Goal: Information Seeking & Learning: Learn about a topic

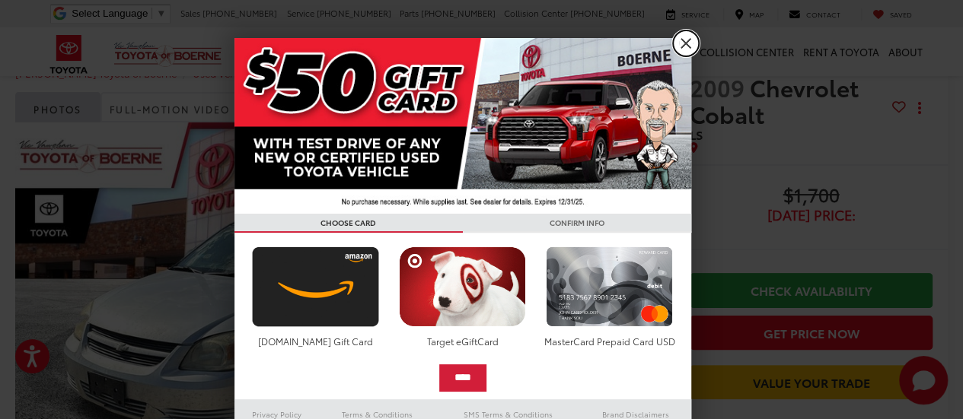
click at [673, 43] on link "X" at bounding box center [686, 43] width 26 height 26
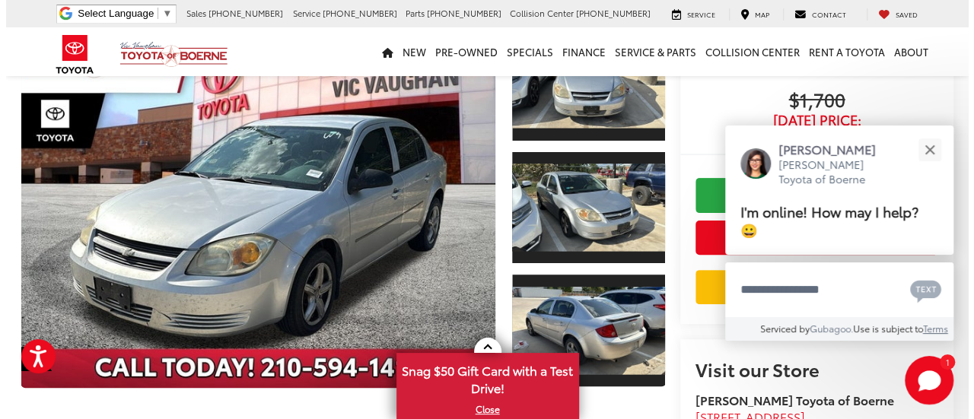
scroll to position [129, 0]
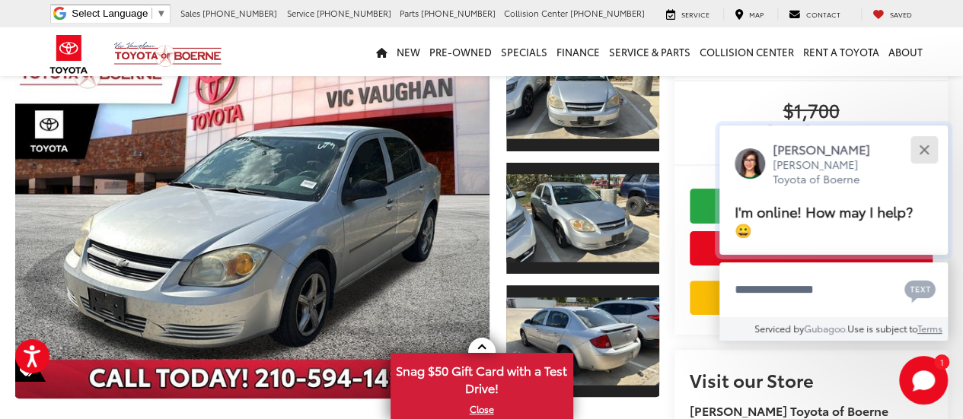
click at [923, 152] on button "Close" at bounding box center [923, 149] width 33 height 33
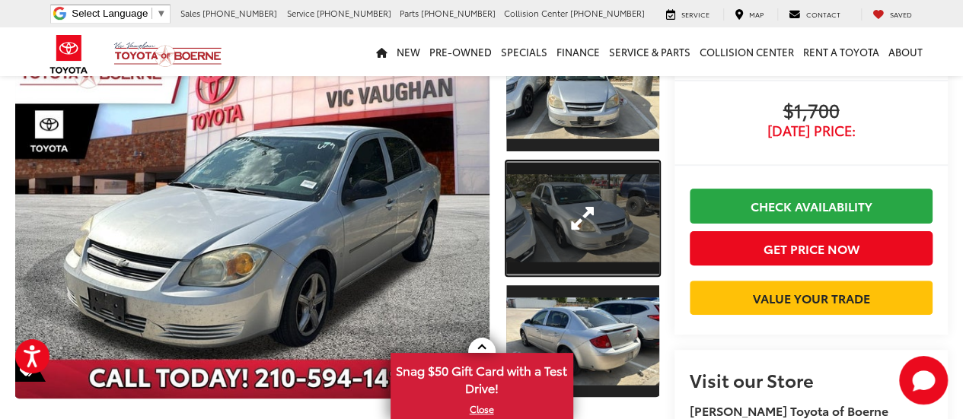
click at [552, 206] on link "Expand Photo 2" at bounding box center [582, 218] width 153 height 115
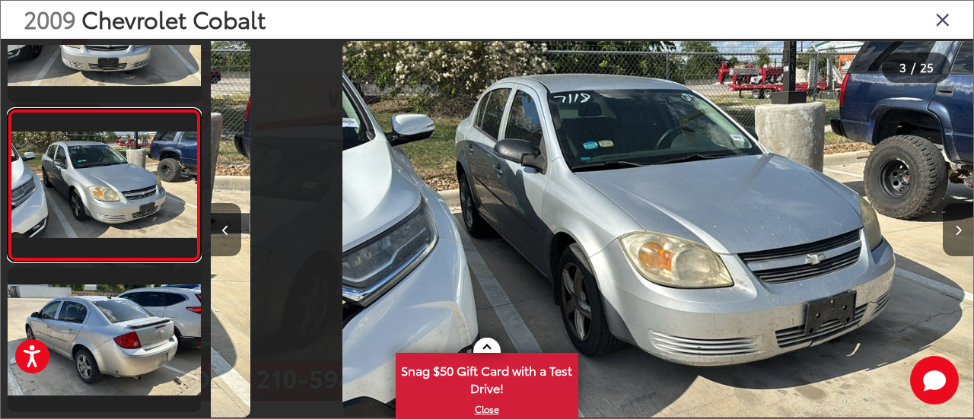
scroll to position [0, 1527]
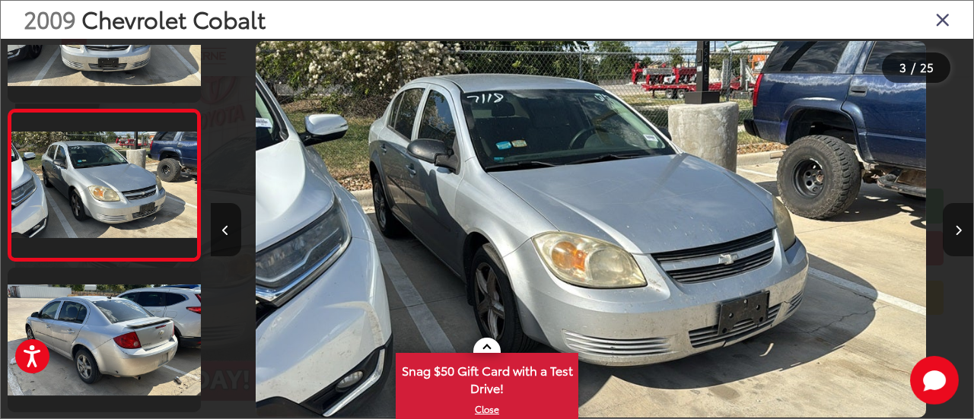
click at [957, 234] on icon "Next image" at bounding box center [958, 230] width 7 height 11
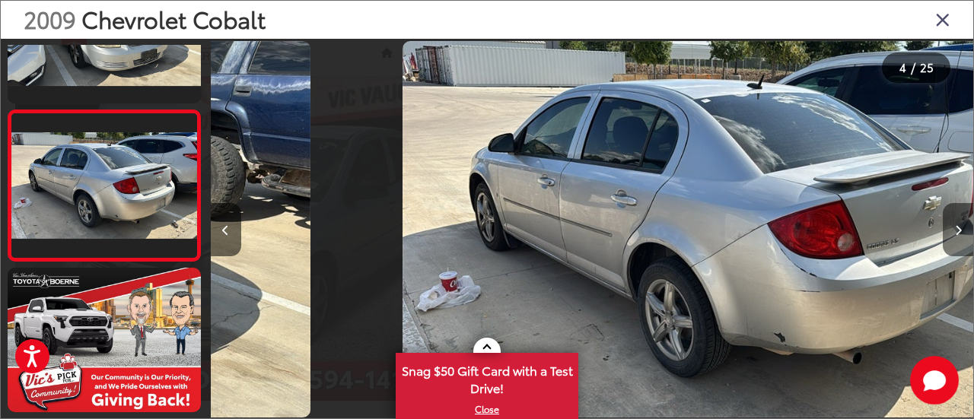
scroll to position [0, 2290]
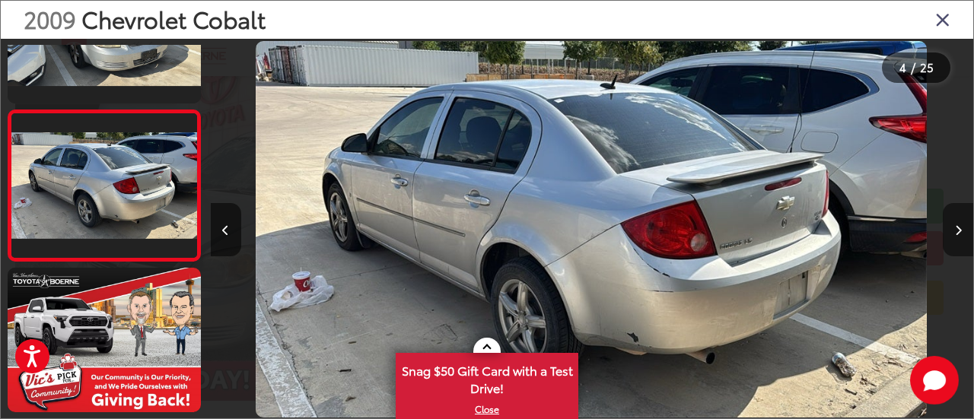
click at [957, 234] on icon "Next image" at bounding box center [958, 230] width 7 height 11
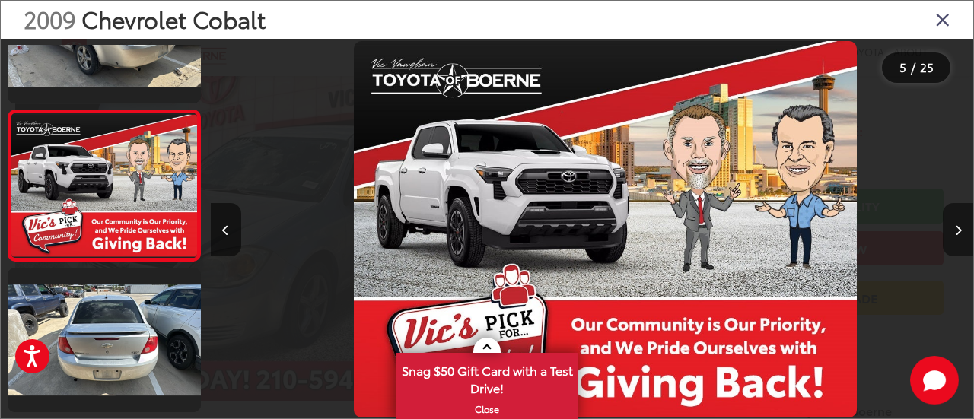
scroll to position [0, 3054]
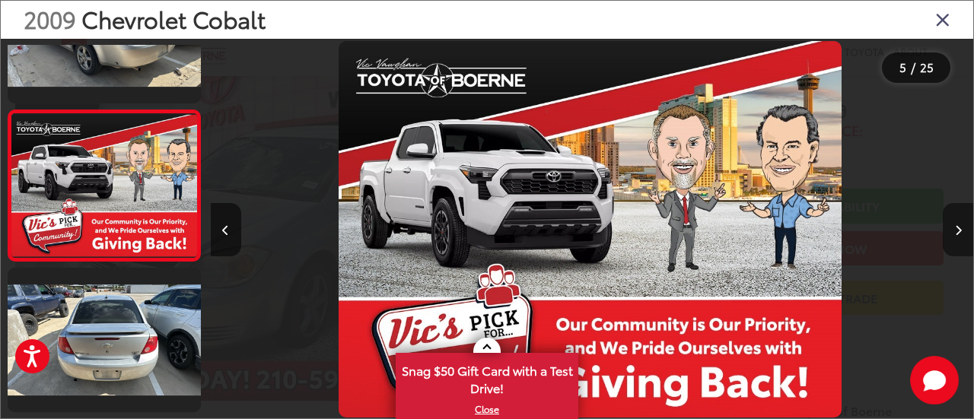
click at [957, 234] on icon "Next image" at bounding box center [958, 230] width 7 height 11
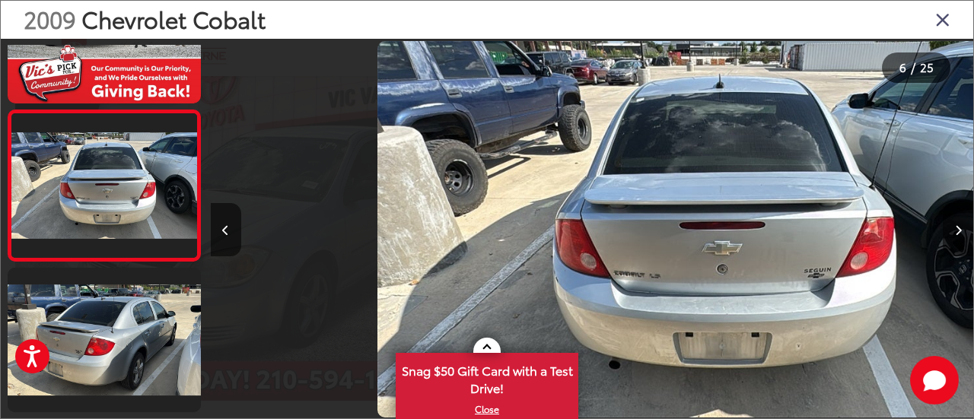
scroll to position [0, 3817]
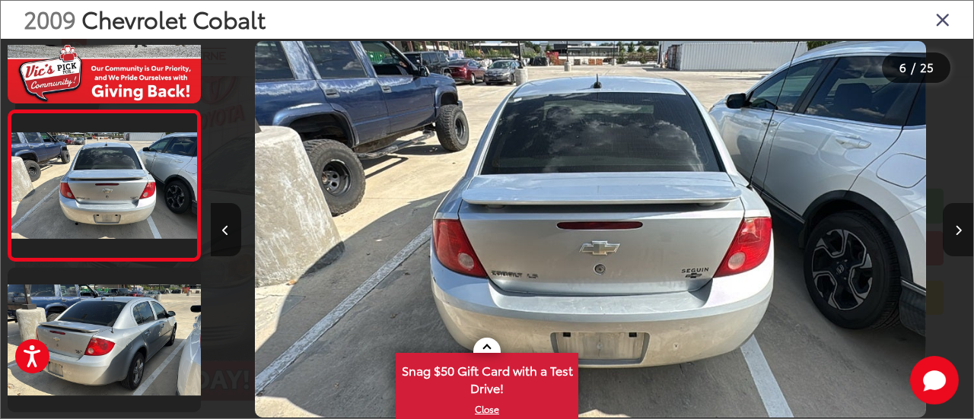
click at [957, 234] on icon "Next image" at bounding box center [958, 230] width 7 height 11
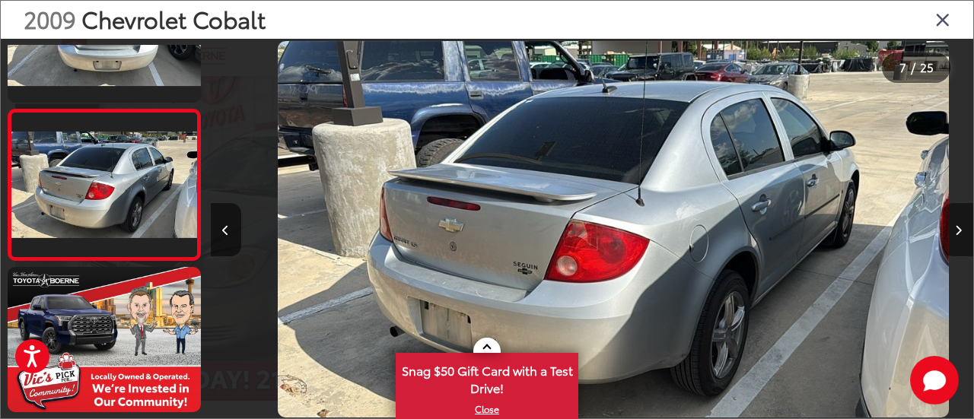
scroll to position [0, 4581]
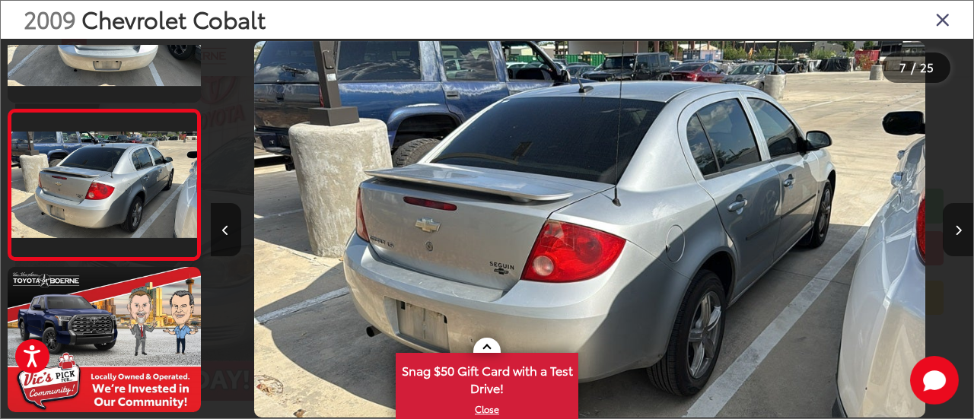
click at [957, 234] on icon "Next image" at bounding box center [958, 230] width 7 height 11
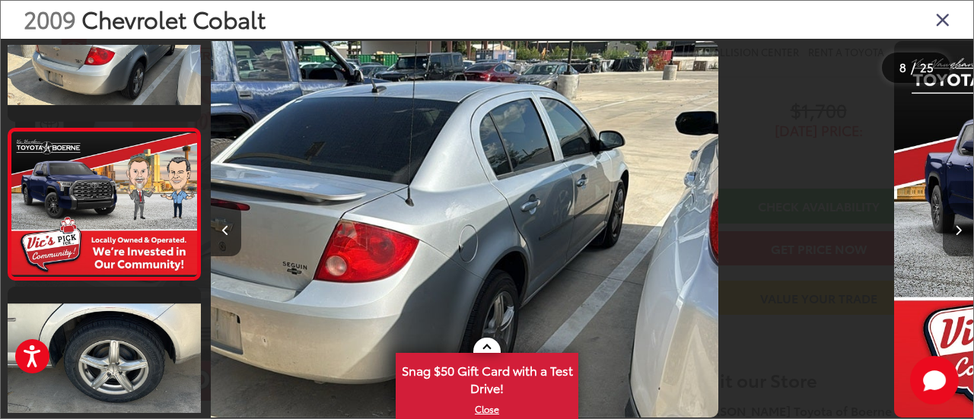
scroll to position [993, 0]
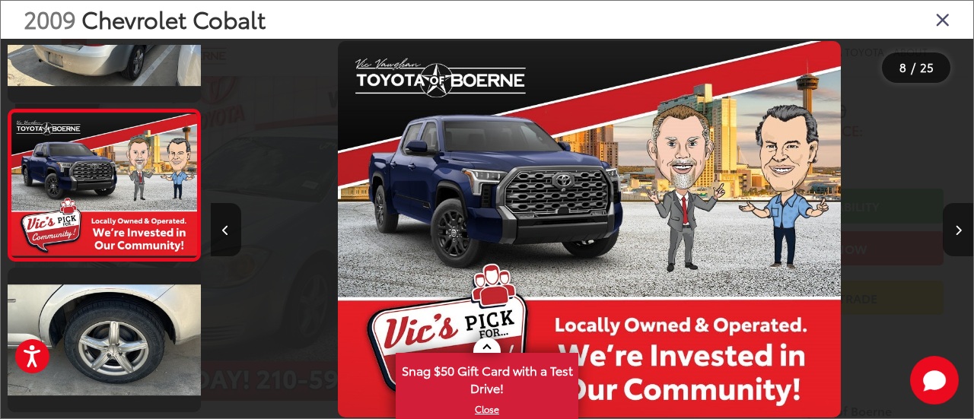
click at [957, 234] on icon "Next image" at bounding box center [958, 230] width 7 height 11
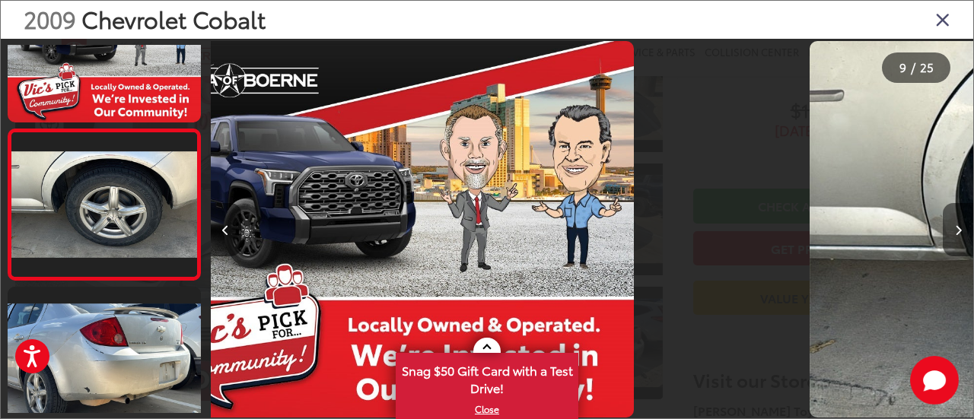
scroll to position [0, 0]
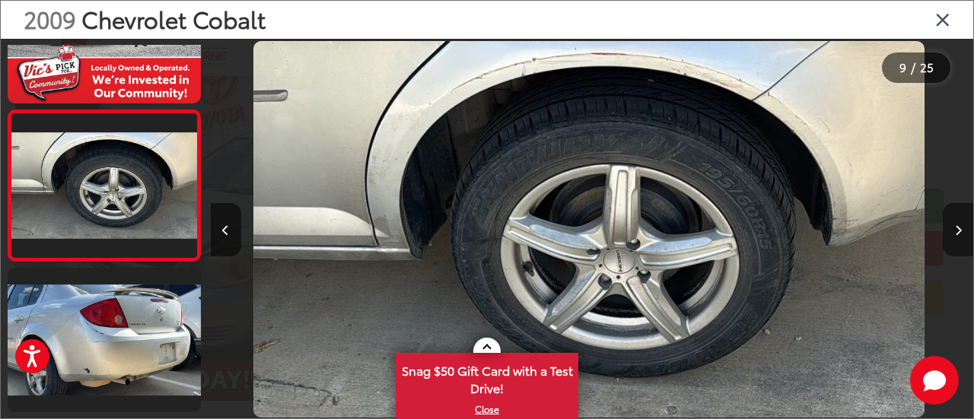
click at [957, 234] on icon "Next image" at bounding box center [958, 230] width 7 height 11
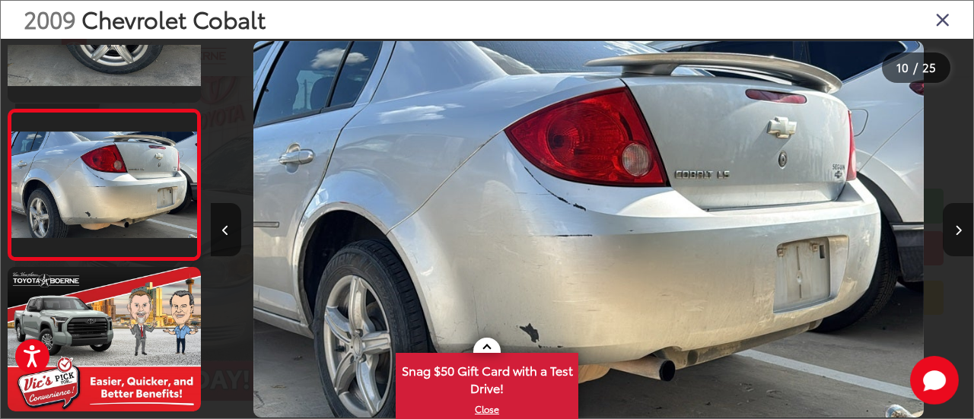
click at [960, 217] on button "Next image" at bounding box center [958, 229] width 30 height 53
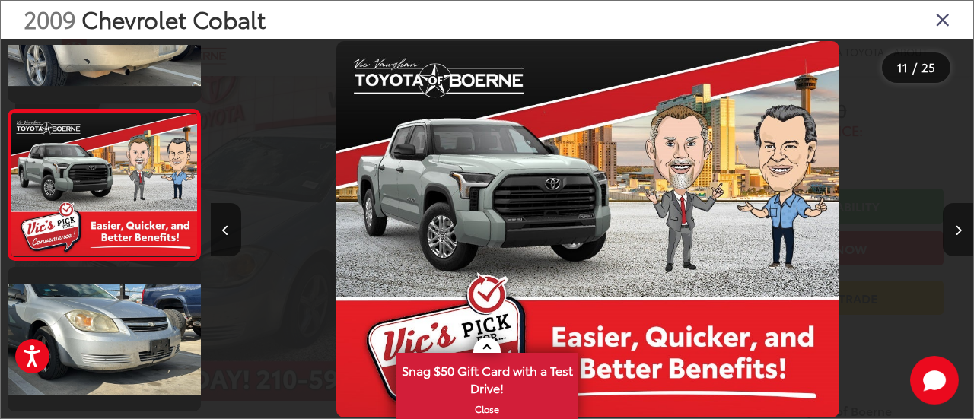
click at [960, 217] on button "Next image" at bounding box center [958, 229] width 30 height 53
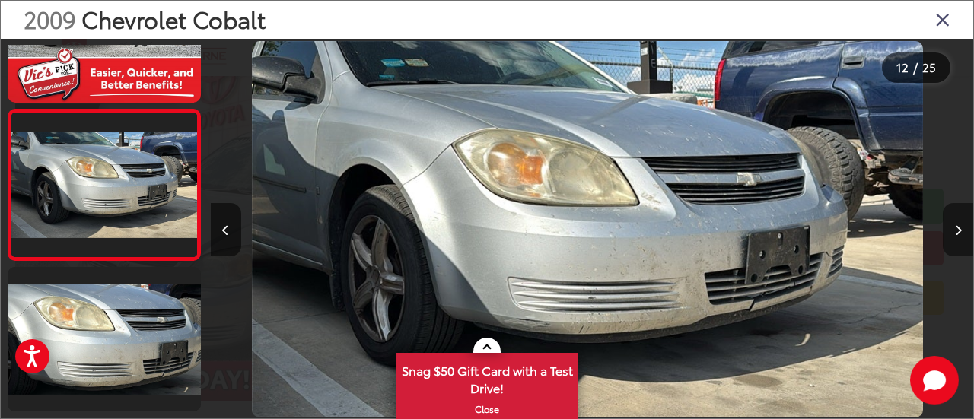
click at [960, 217] on button "Next image" at bounding box center [958, 229] width 30 height 53
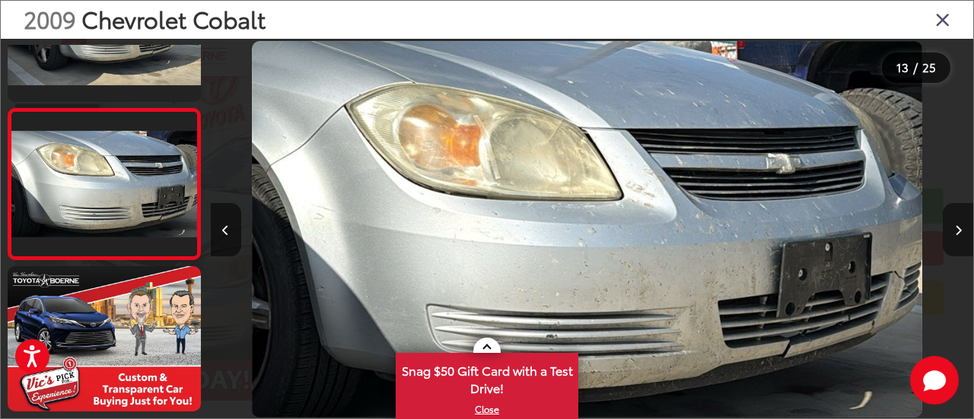
click at [960, 217] on button "Next image" at bounding box center [958, 229] width 30 height 53
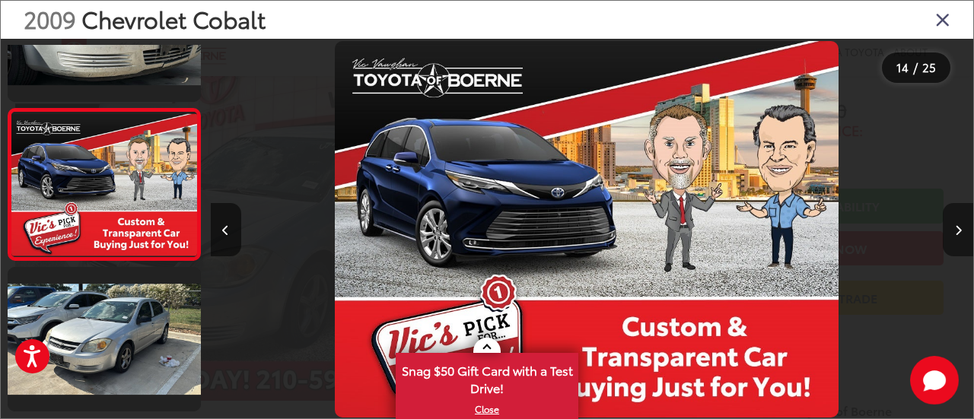
click at [960, 217] on button "Next image" at bounding box center [958, 229] width 30 height 53
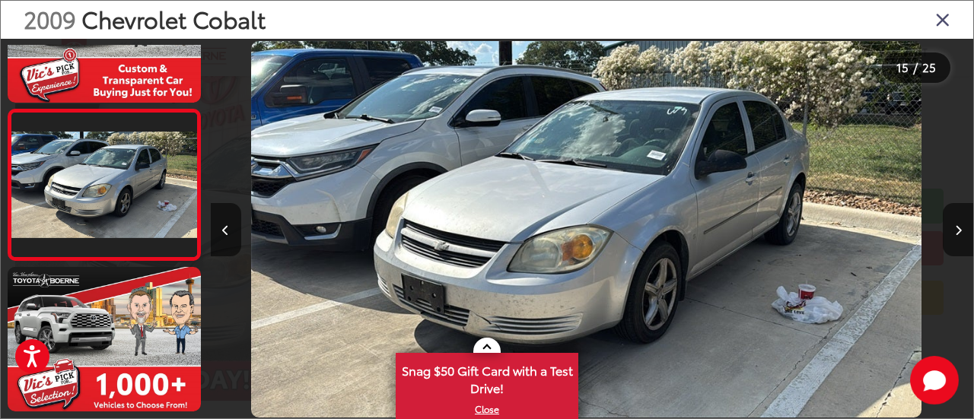
click at [941, 21] on icon "Close gallery" at bounding box center [943, 19] width 15 height 20
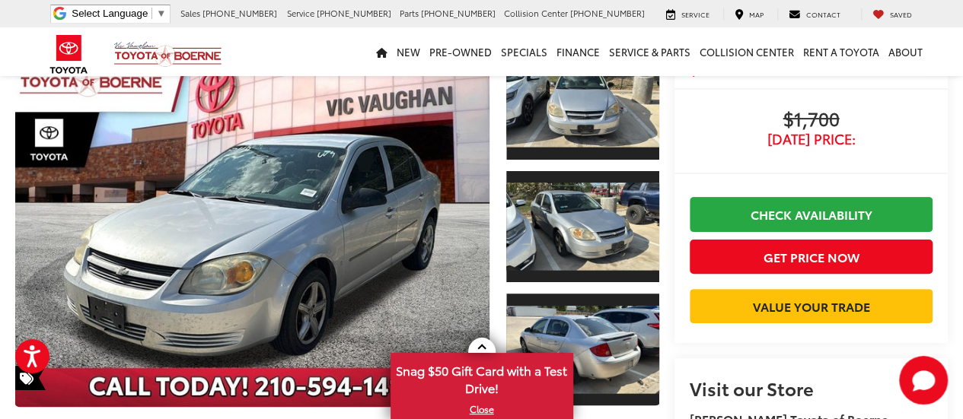
drag, startPoint x: 974, startPoint y: 48, endPoint x: 968, endPoint y: 66, distance: 19.0
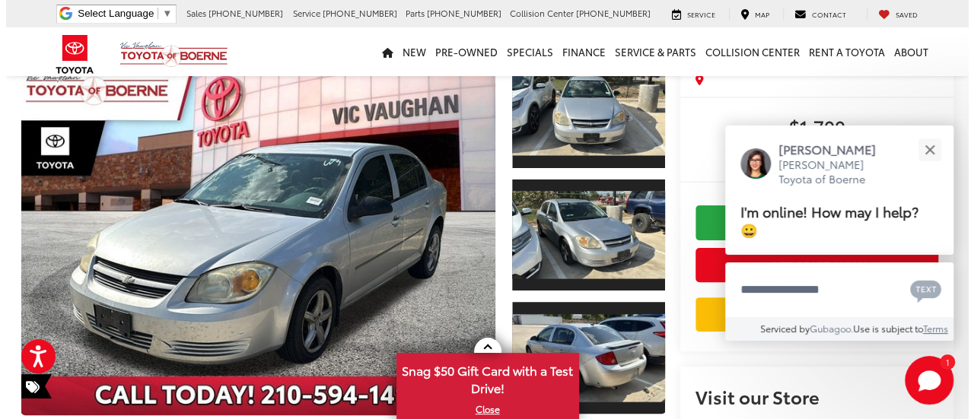
scroll to position [129, 0]
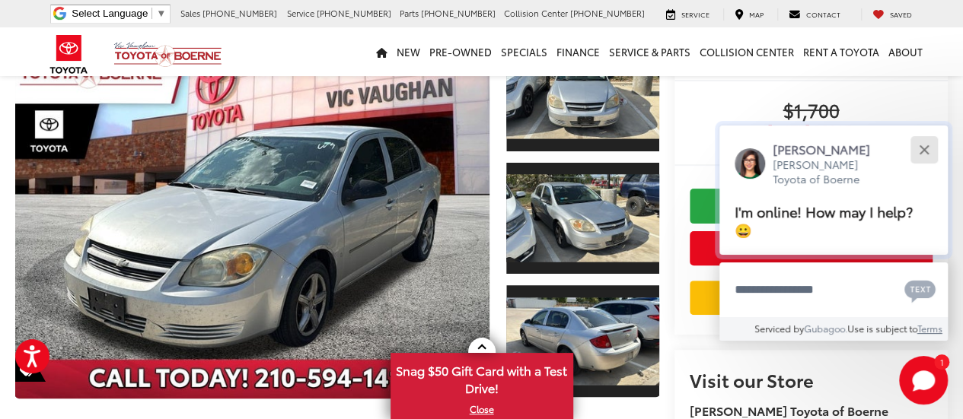
click at [920, 148] on button "Close" at bounding box center [923, 149] width 33 height 33
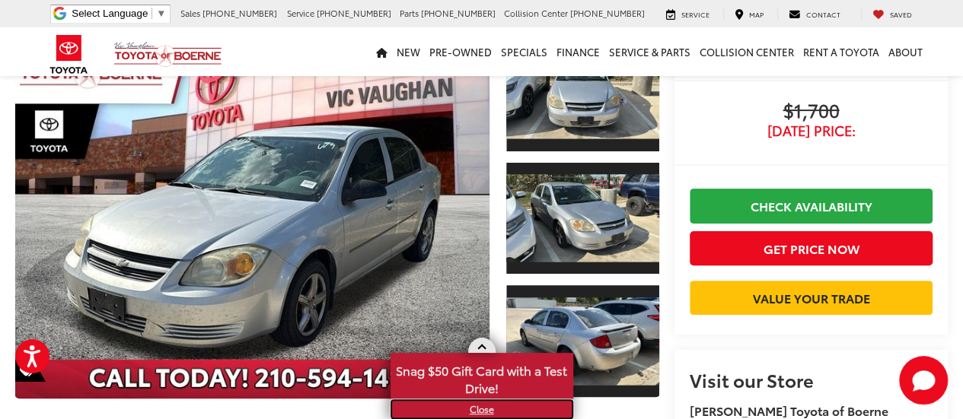
click at [485, 404] on link "X" at bounding box center [482, 409] width 180 height 17
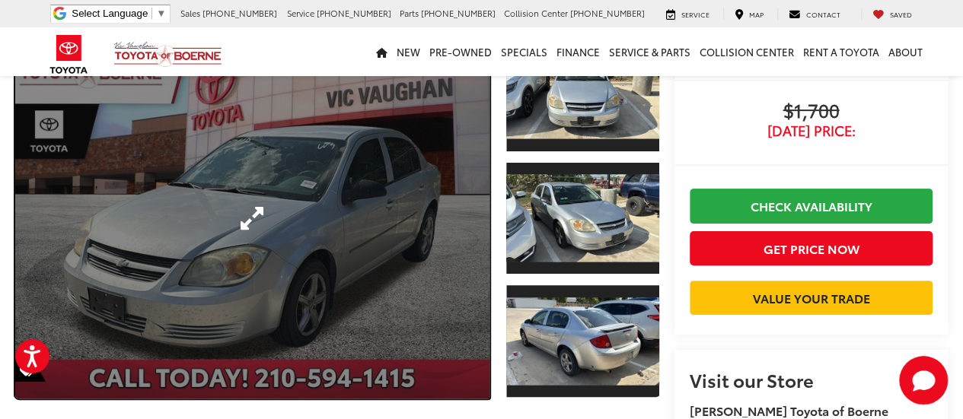
click at [244, 225] on link "Expand Photo 0" at bounding box center [252, 218] width 474 height 361
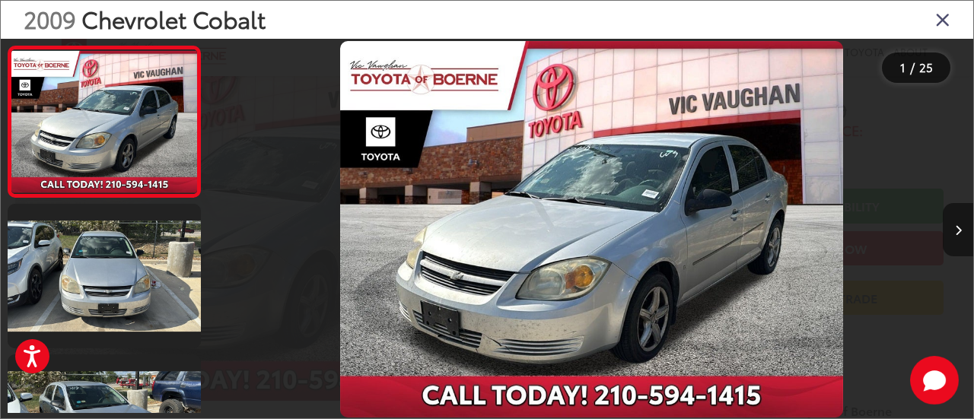
click at [959, 229] on icon "Next image" at bounding box center [958, 230] width 7 height 11
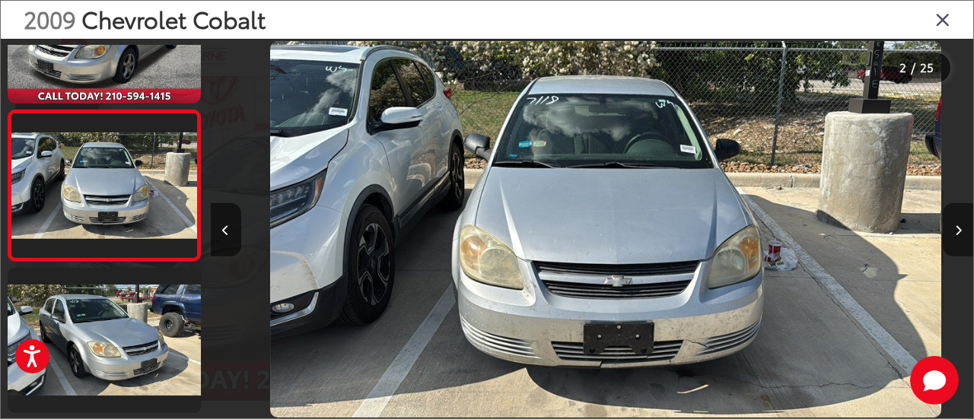
scroll to position [0, 763]
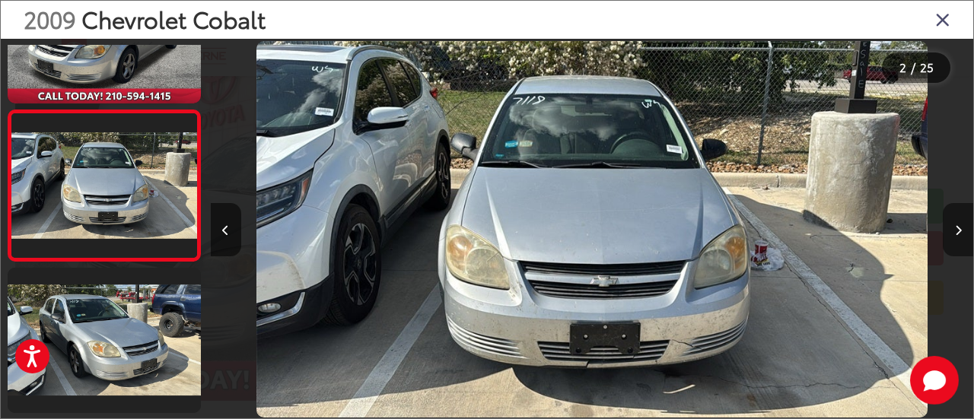
click at [959, 229] on icon "Next image" at bounding box center [958, 230] width 7 height 11
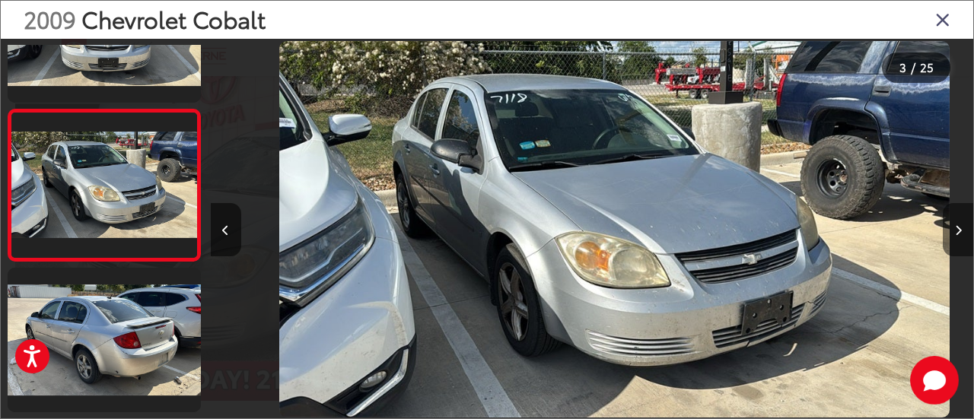
scroll to position [0, 1527]
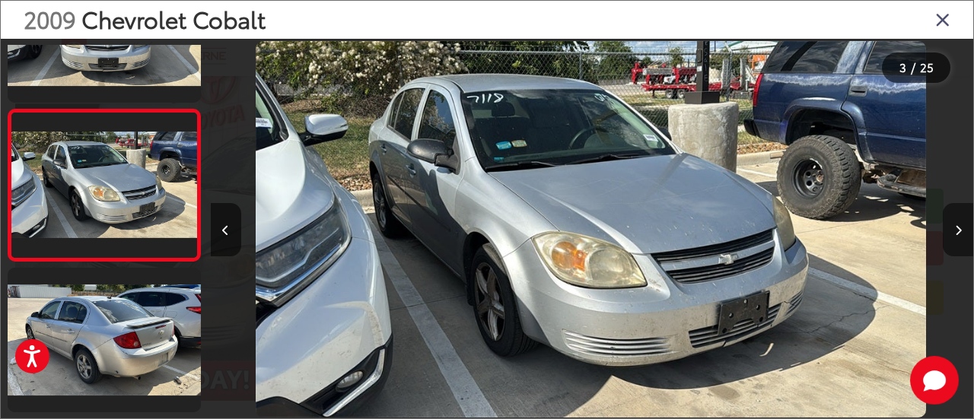
click at [959, 229] on icon "Next image" at bounding box center [958, 230] width 7 height 11
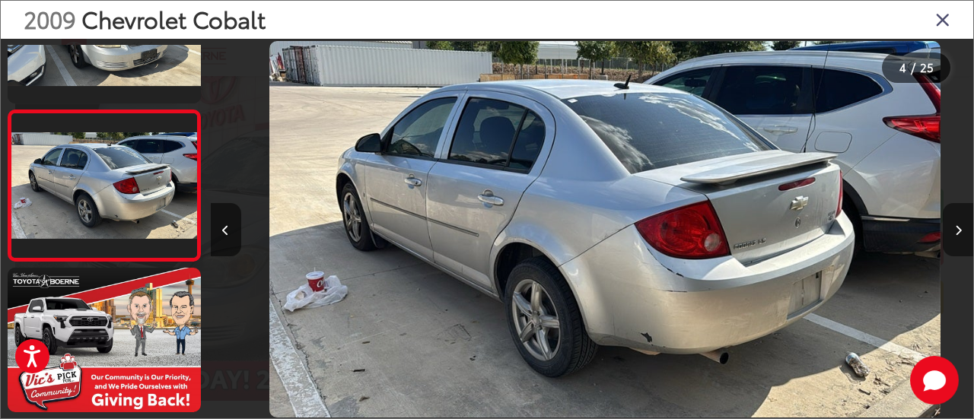
scroll to position [0, 2290]
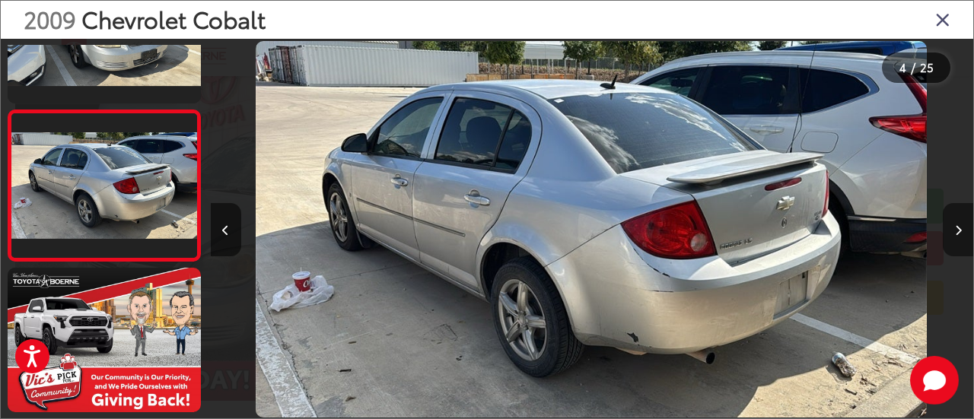
click at [959, 229] on icon "Next image" at bounding box center [958, 230] width 7 height 11
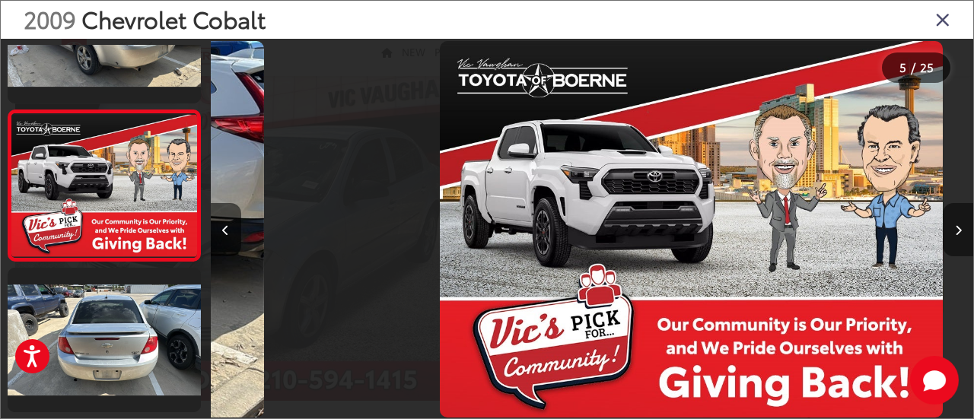
scroll to position [0, 3054]
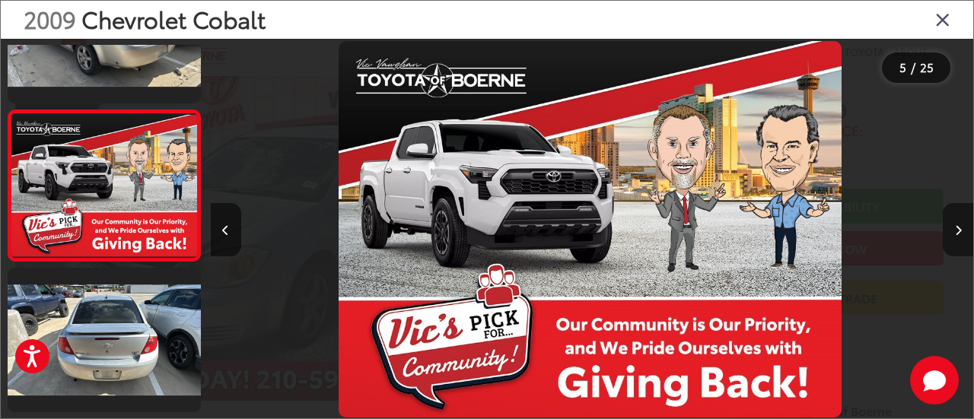
click at [959, 229] on icon "Next image" at bounding box center [958, 230] width 7 height 11
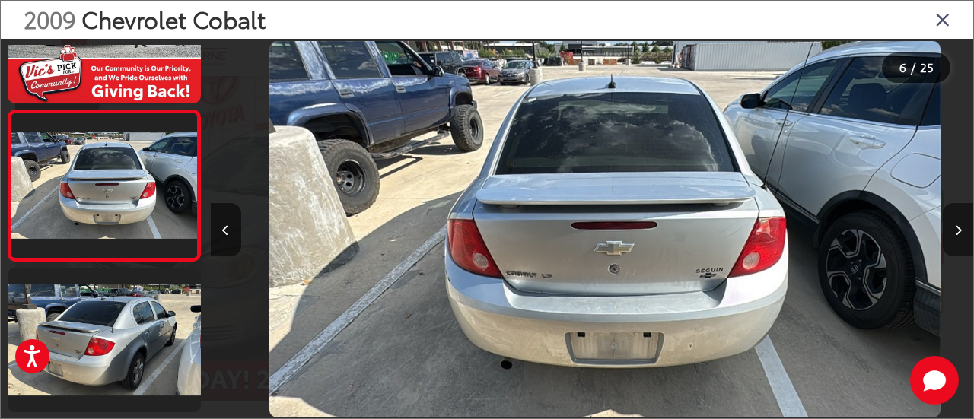
scroll to position [0, 3817]
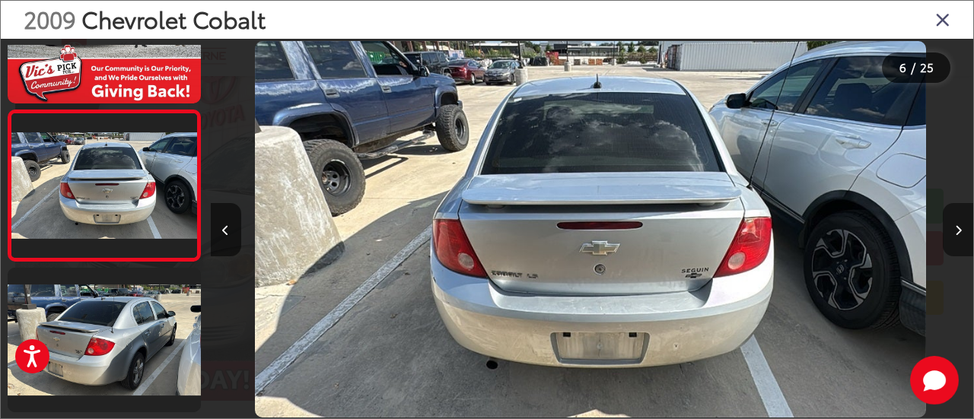
click at [959, 229] on icon "Next image" at bounding box center [958, 230] width 7 height 11
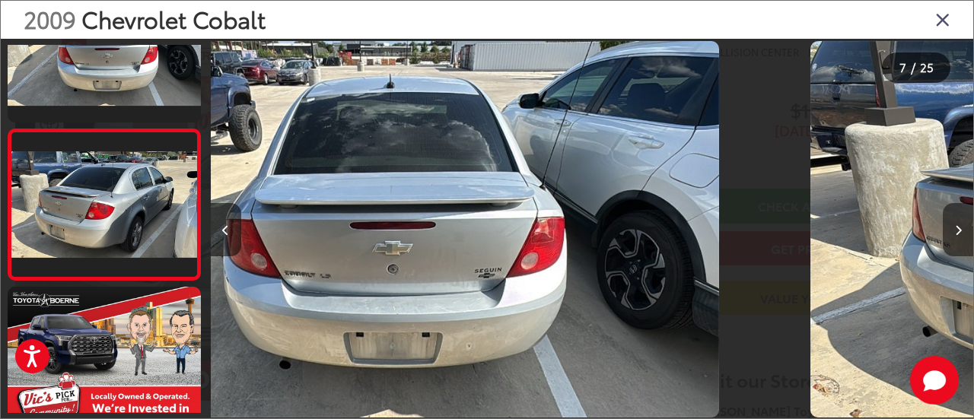
scroll to position [842, 0]
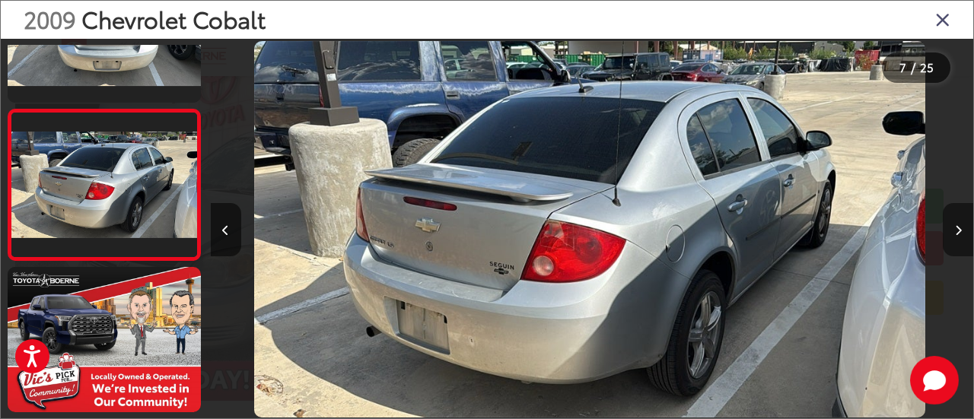
click at [959, 229] on icon "Next image" at bounding box center [958, 230] width 7 height 11
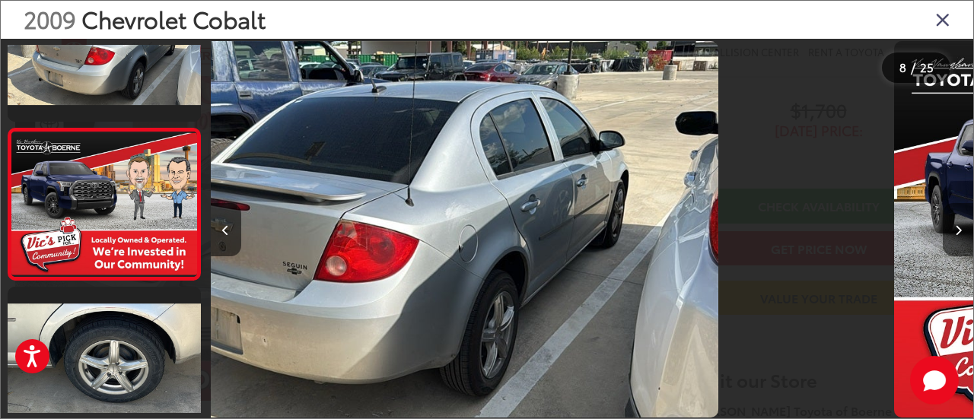
scroll to position [993, 0]
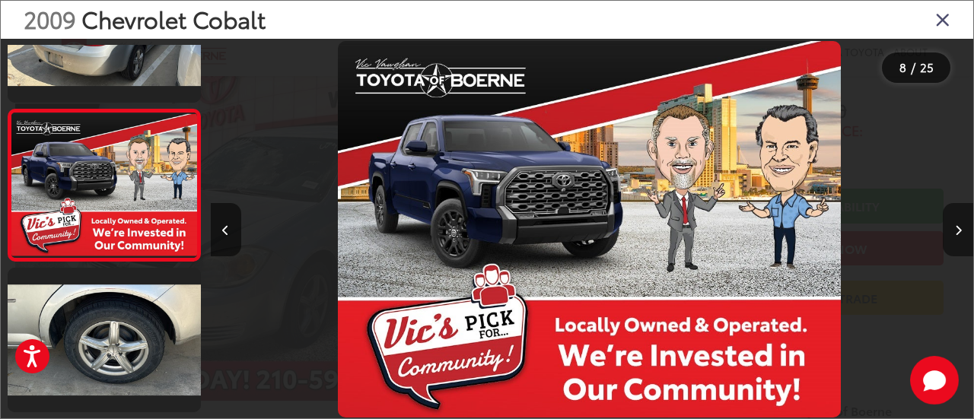
click at [959, 229] on icon "Next image" at bounding box center [958, 230] width 7 height 11
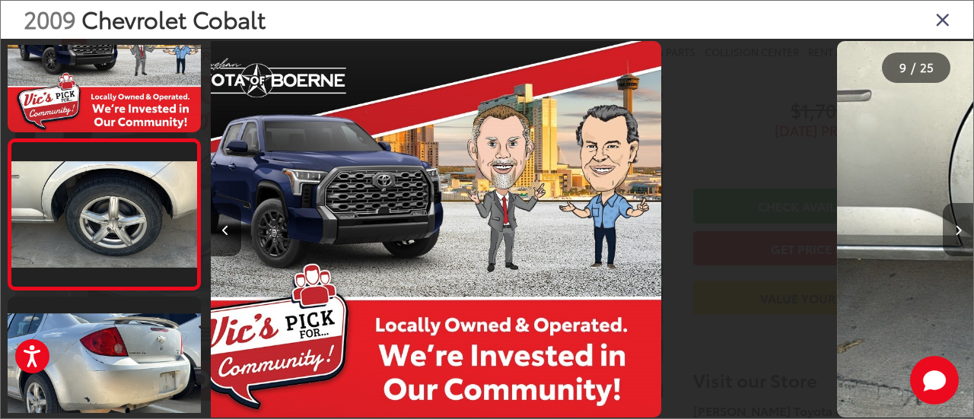
scroll to position [1143, 0]
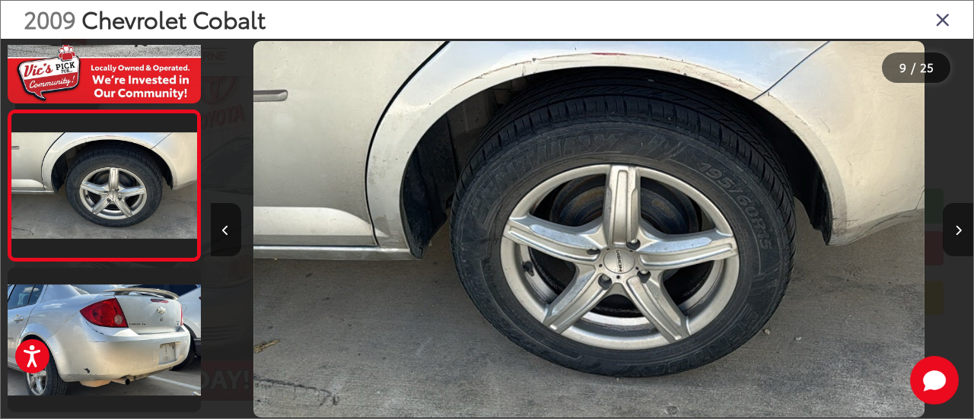
click at [959, 229] on icon "Next image" at bounding box center [958, 230] width 7 height 11
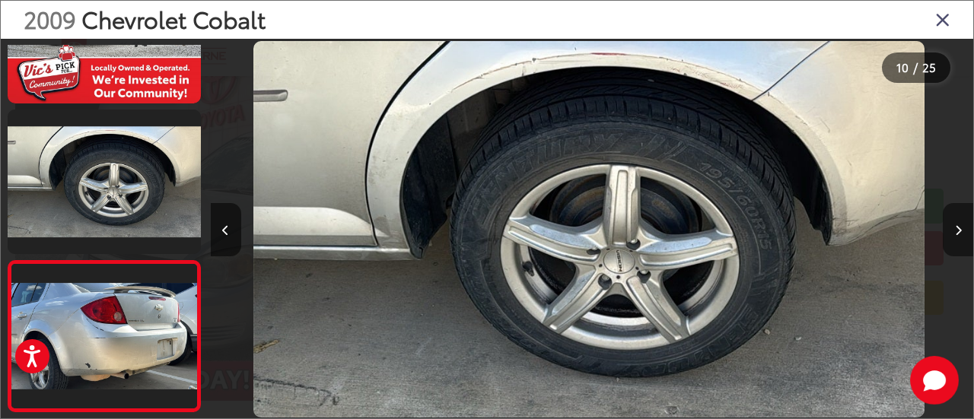
scroll to position [0, 0]
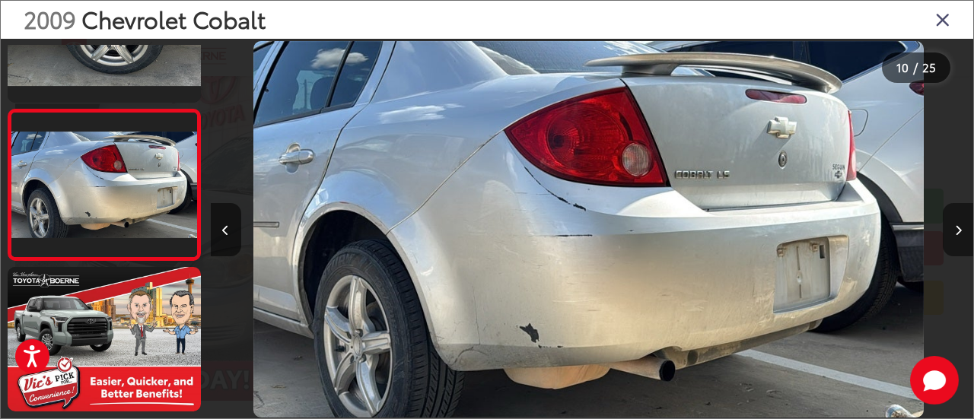
click at [959, 229] on icon "Next image" at bounding box center [958, 230] width 7 height 11
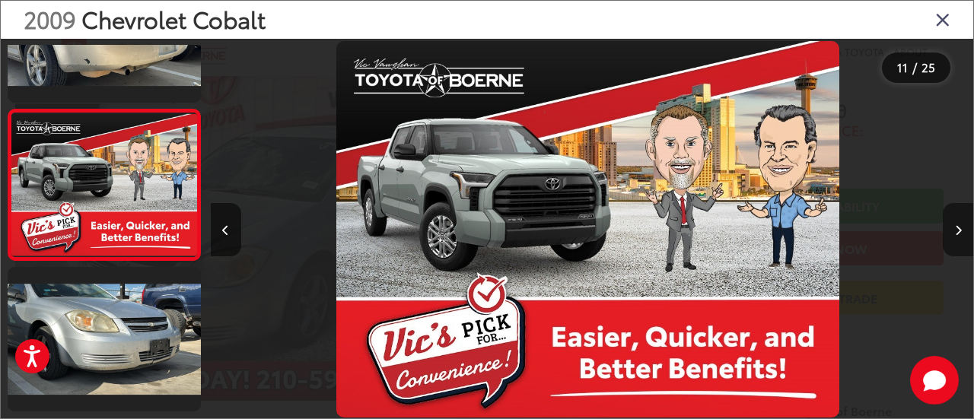
click at [959, 229] on icon "Next image" at bounding box center [958, 230] width 7 height 11
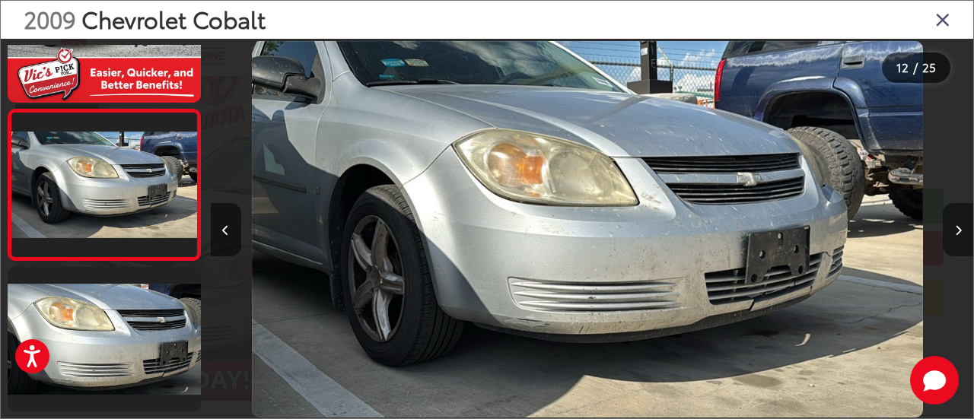
click at [959, 229] on icon "Next image" at bounding box center [958, 230] width 7 height 11
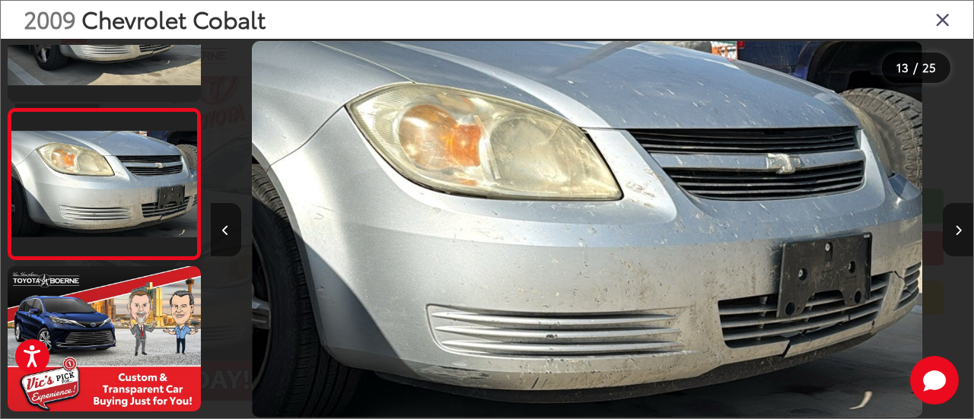
click at [959, 229] on icon "Next image" at bounding box center [958, 230] width 7 height 11
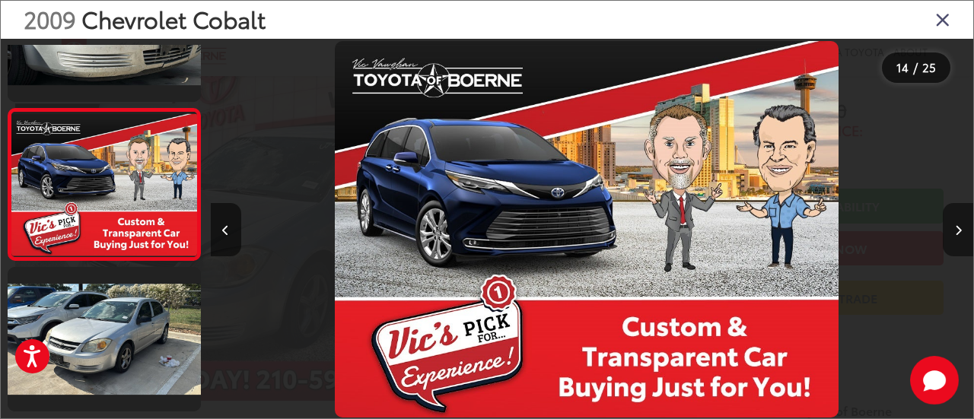
click at [959, 229] on icon "Next image" at bounding box center [958, 230] width 7 height 11
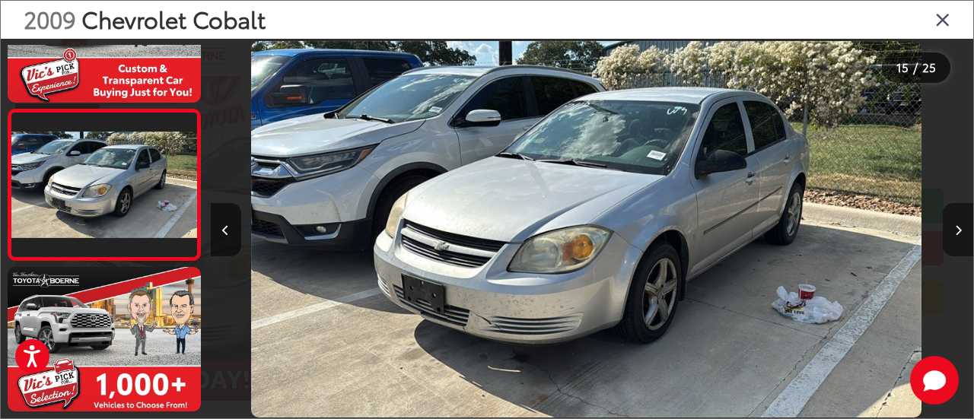
click at [959, 229] on icon "Next image" at bounding box center [958, 230] width 7 height 11
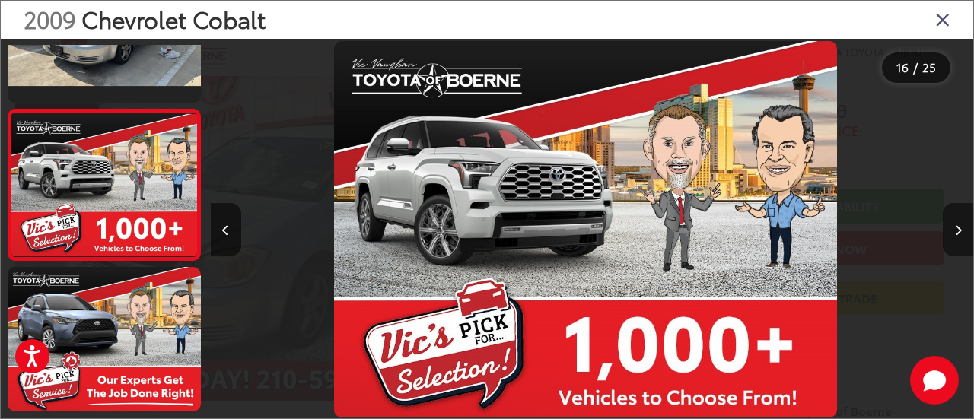
click at [959, 229] on icon "Next image" at bounding box center [958, 230] width 7 height 11
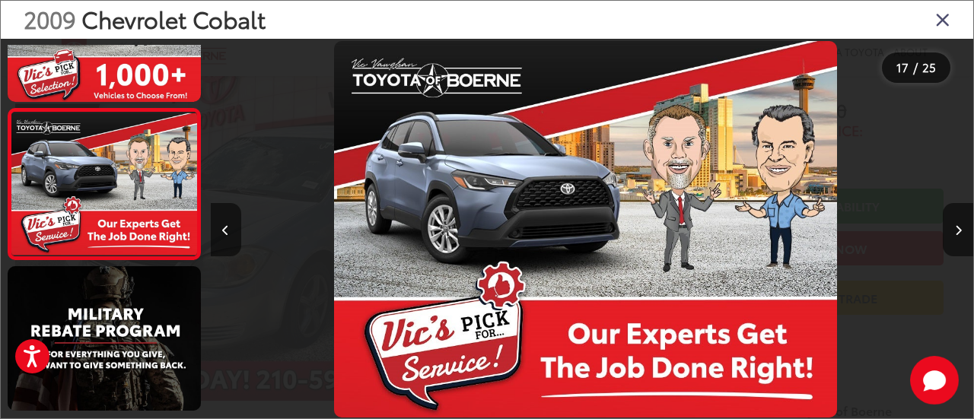
click at [956, 19] on div "2009 Chevrolet Cobalt" at bounding box center [487, 20] width 973 height 38
click at [962, 215] on button "Next image" at bounding box center [958, 229] width 30 height 53
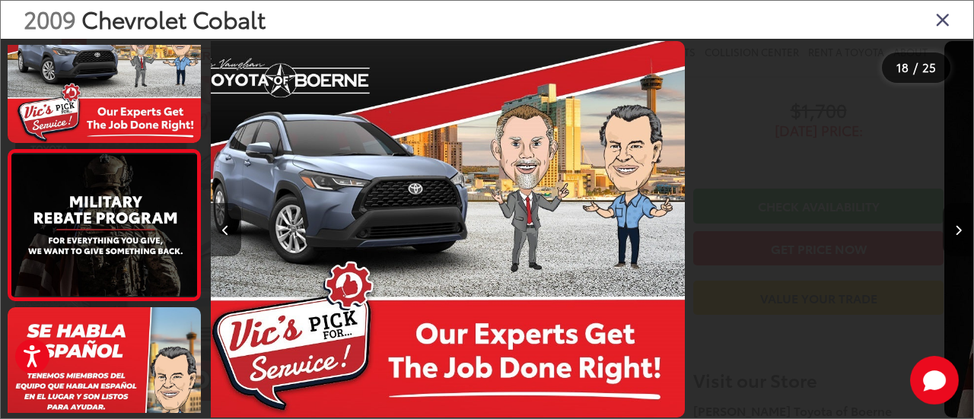
scroll to position [2502, 0]
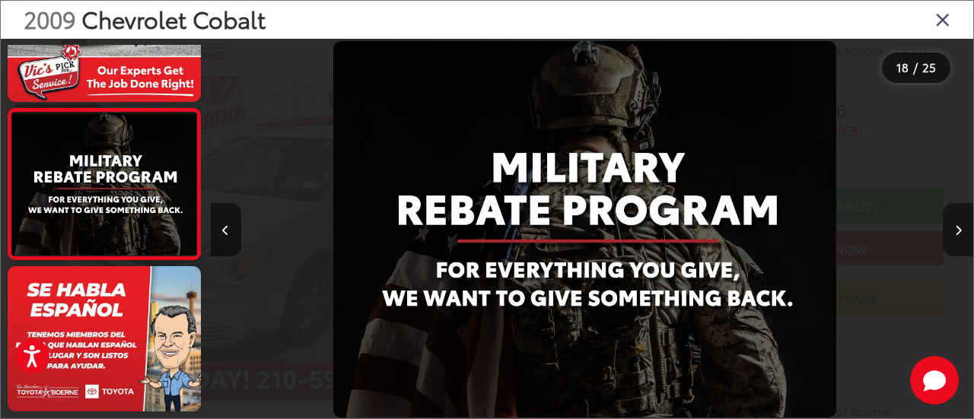
click at [962, 215] on button "Next image" at bounding box center [958, 229] width 30 height 53
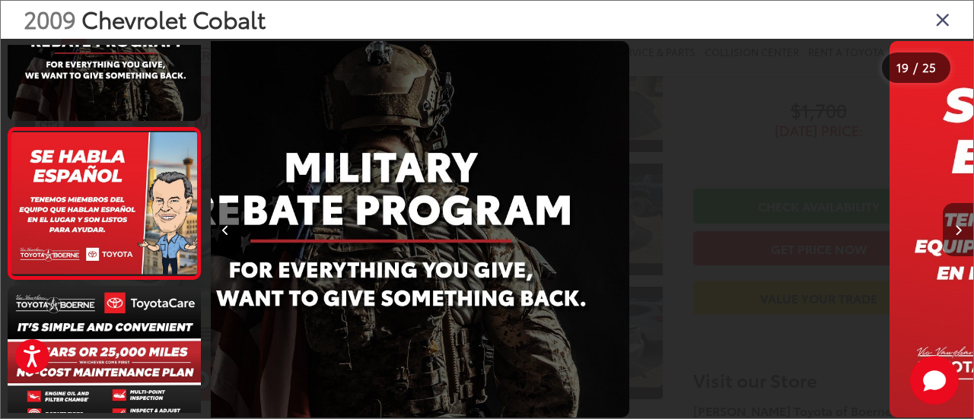
scroll to position [2653, 0]
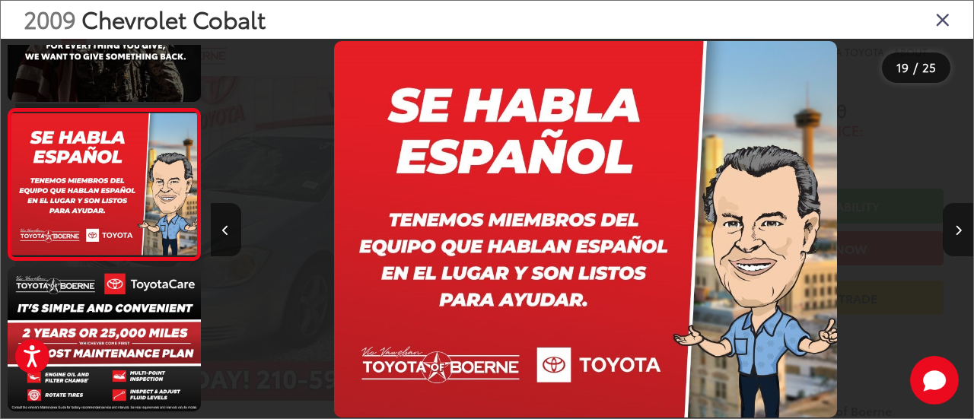
click at [962, 215] on button "Next image" at bounding box center [958, 229] width 30 height 53
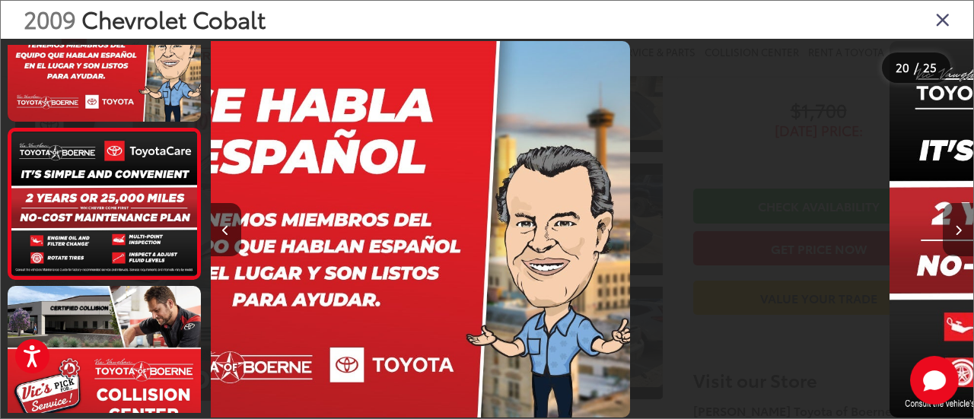
scroll to position [2805, 0]
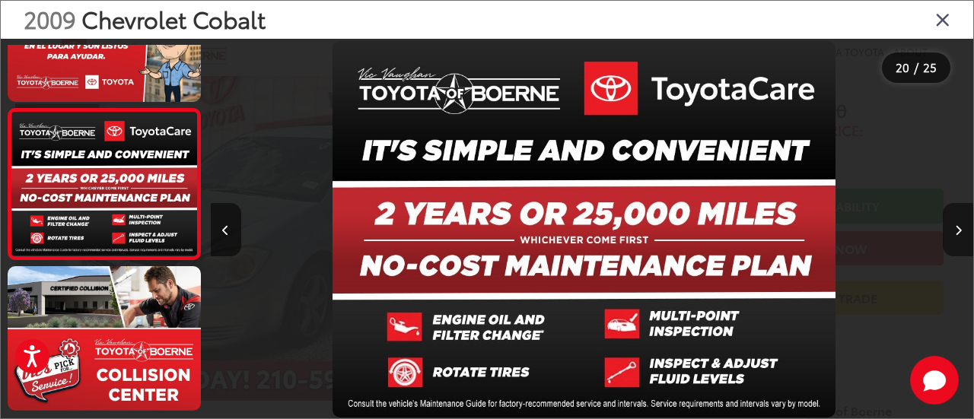
click at [962, 215] on button "Next image" at bounding box center [958, 229] width 30 height 53
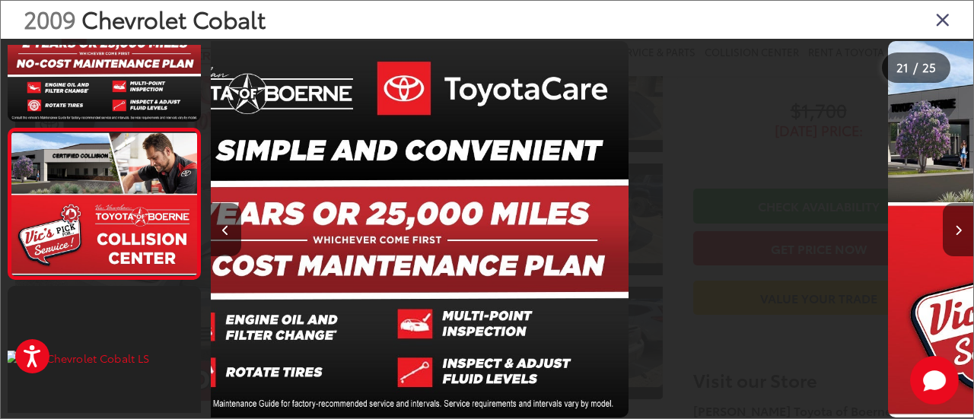
scroll to position [2955, 0]
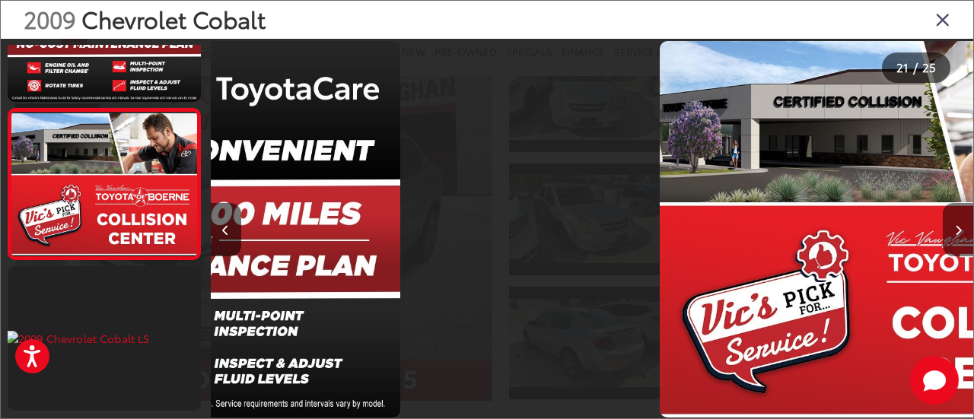
click at [962, 215] on button "Next image" at bounding box center [958, 229] width 30 height 53
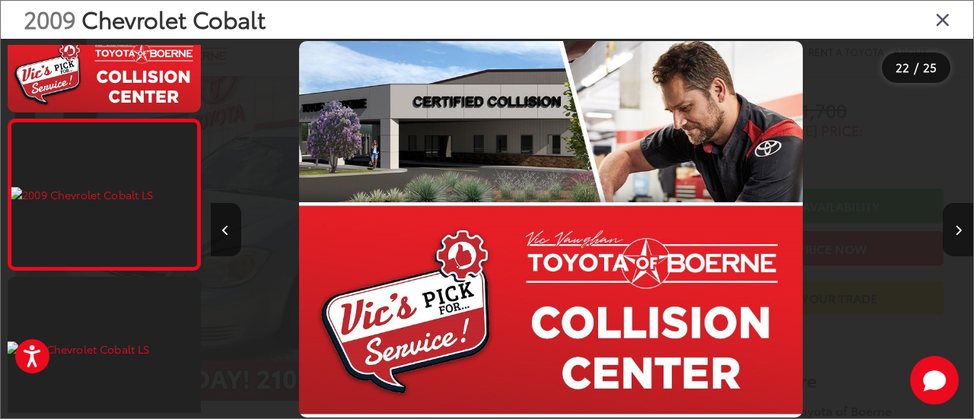
scroll to position [3106, 0]
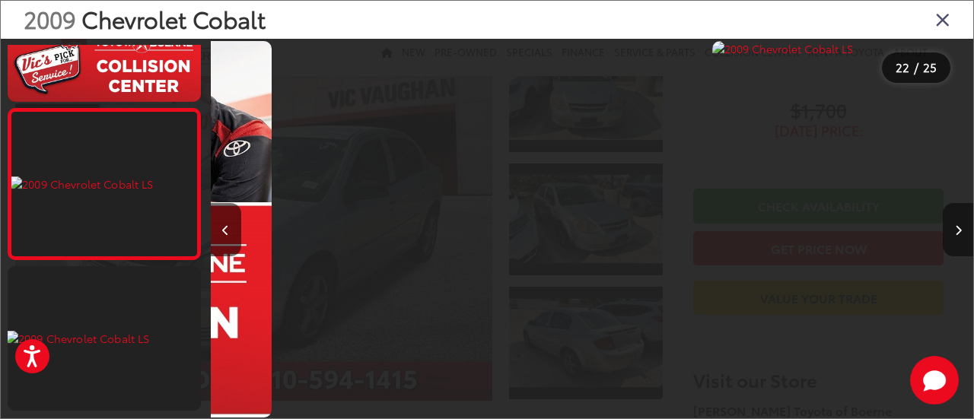
click at [962, 215] on button "Next image" at bounding box center [958, 229] width 30 height 53
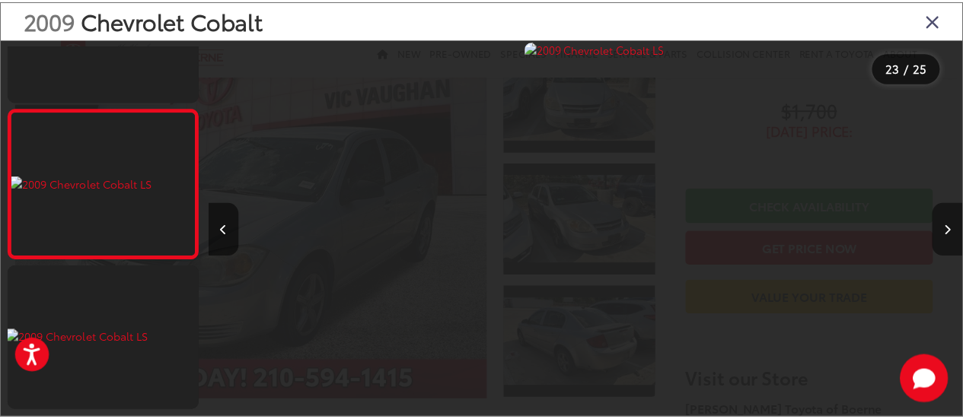
scroll to position [0, 16797]
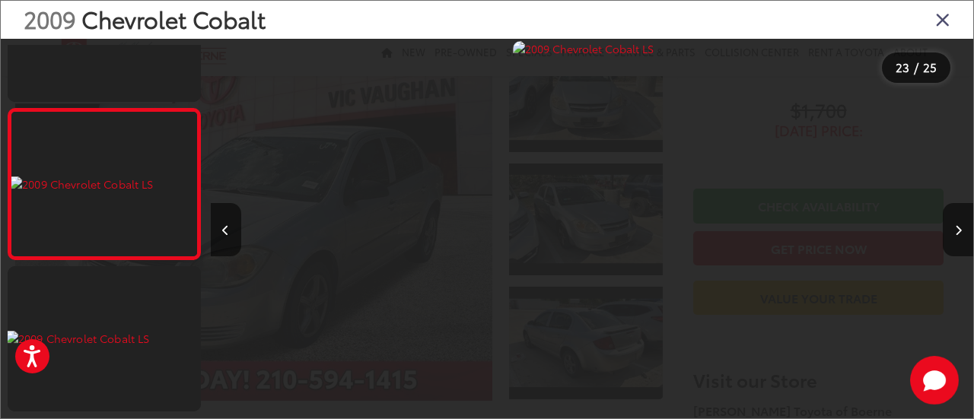
click at [942, 22] on icon "Close gallery" at bounding box center [943, 19] width 15 height 20
